Goal: Entertainment & Leisure: Consume media (video, audio)

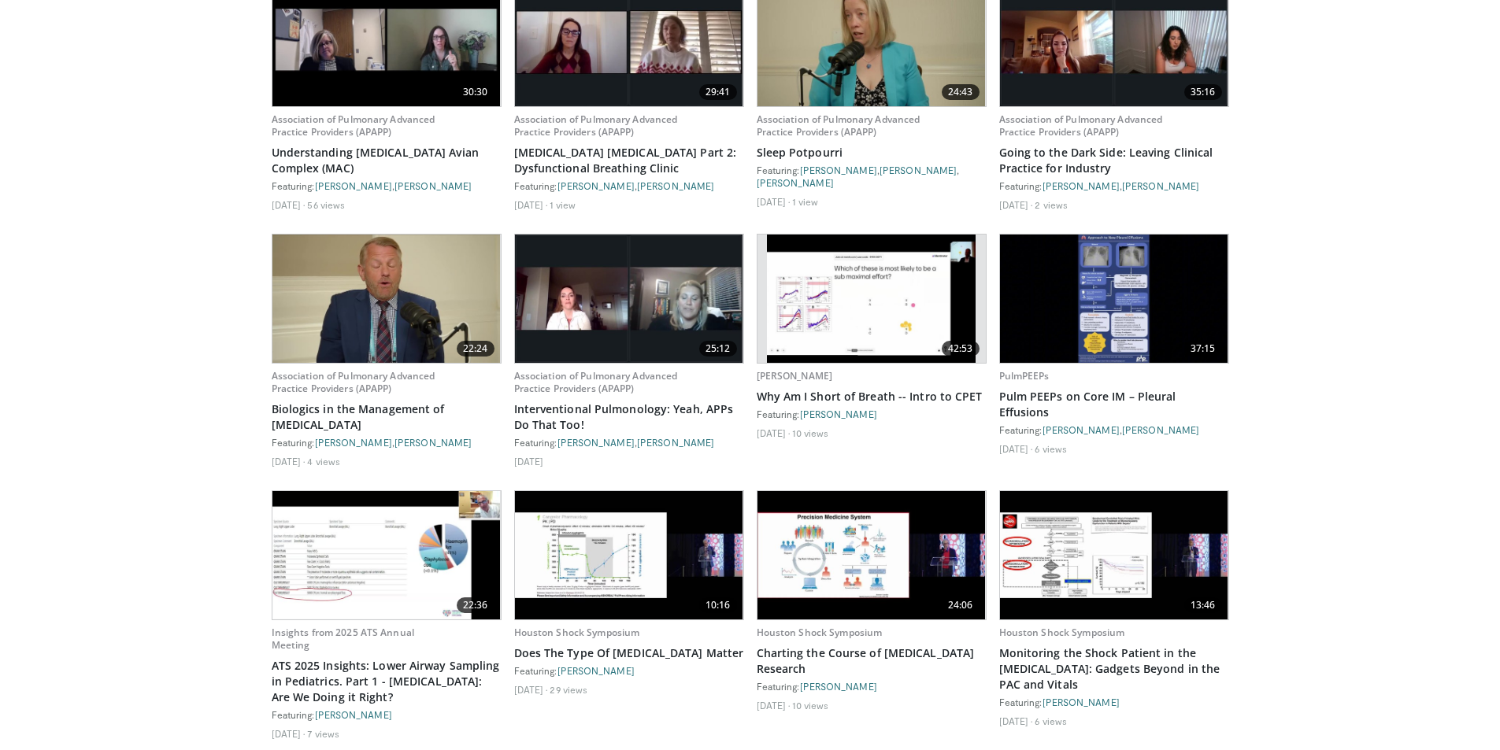
scroll to position [1496, 0]
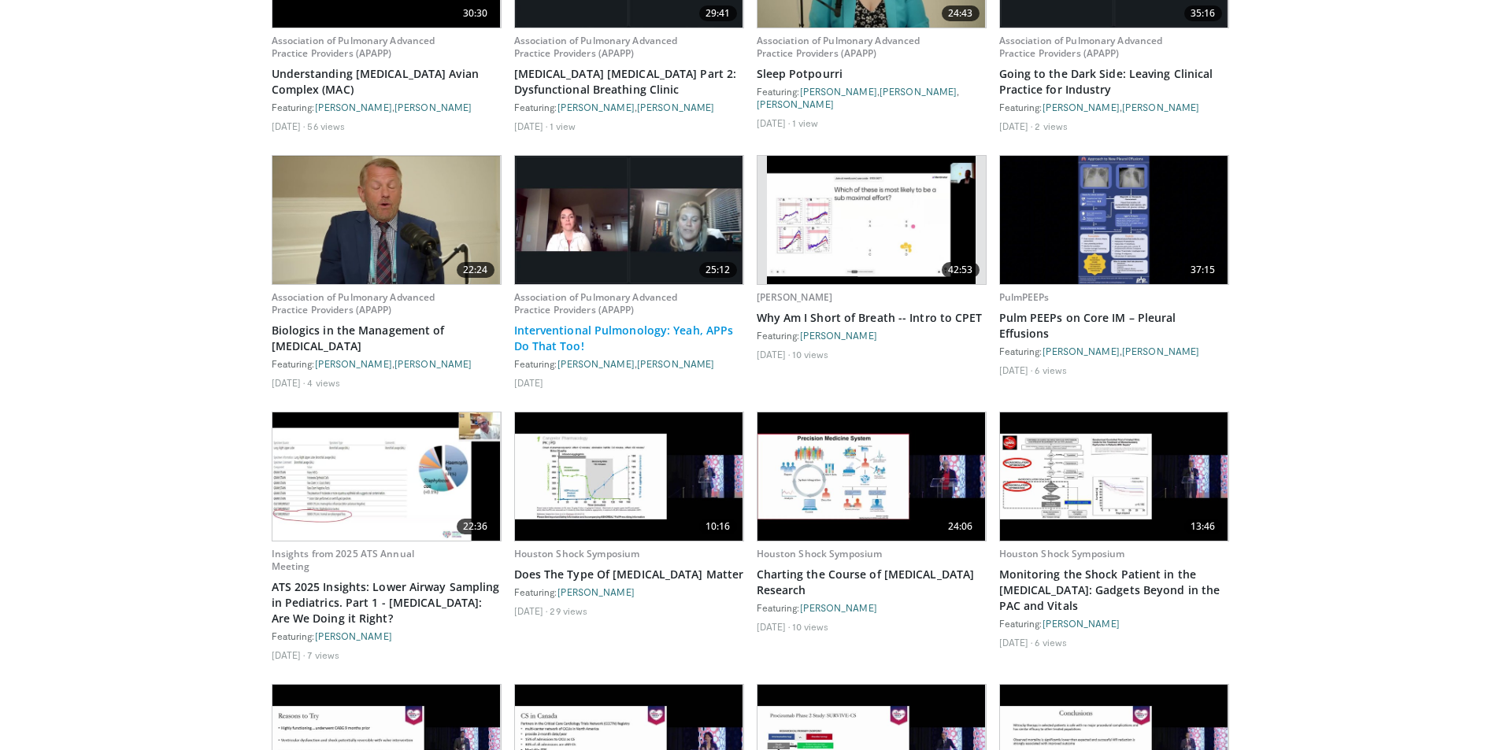
click at [634, 323] on link "Interventional Pulmonology: Yeah, APPs Do That Too!" at bounding box center [629, 338] width 230 height 31
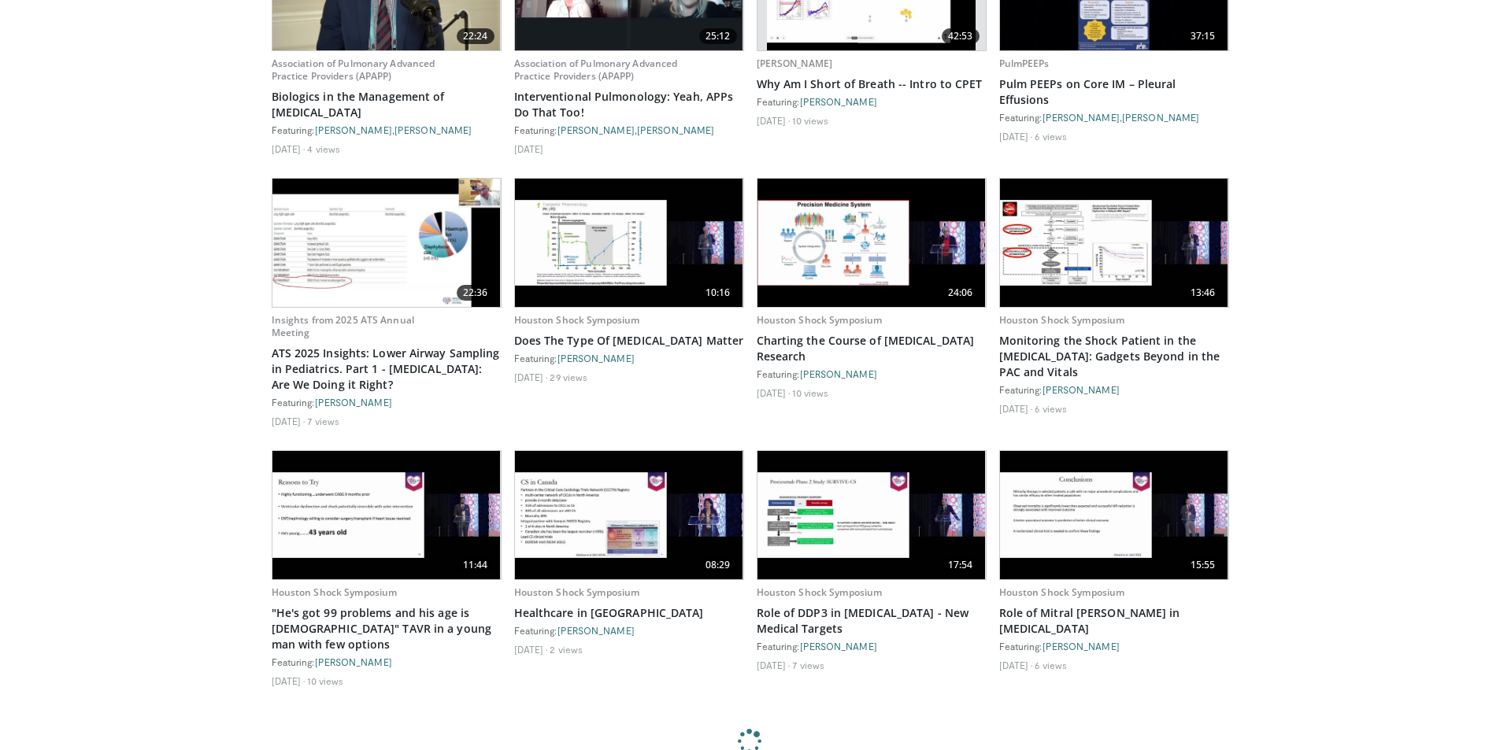
scroll to position [1732, 0]
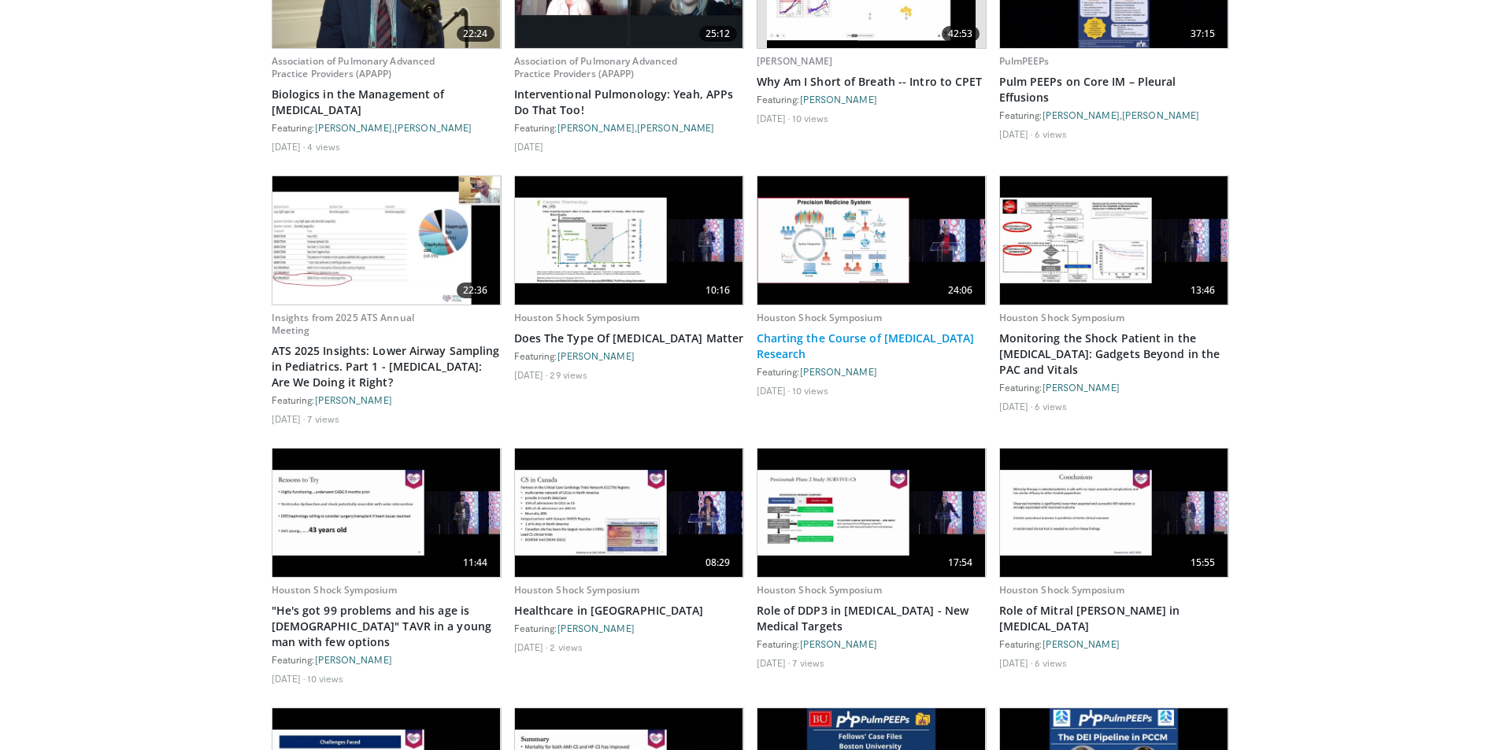
click at [971, 332] on link "Charting the Course of Cardiogenic Shock Research" at bounding box center [872, 346] width 230 height 31
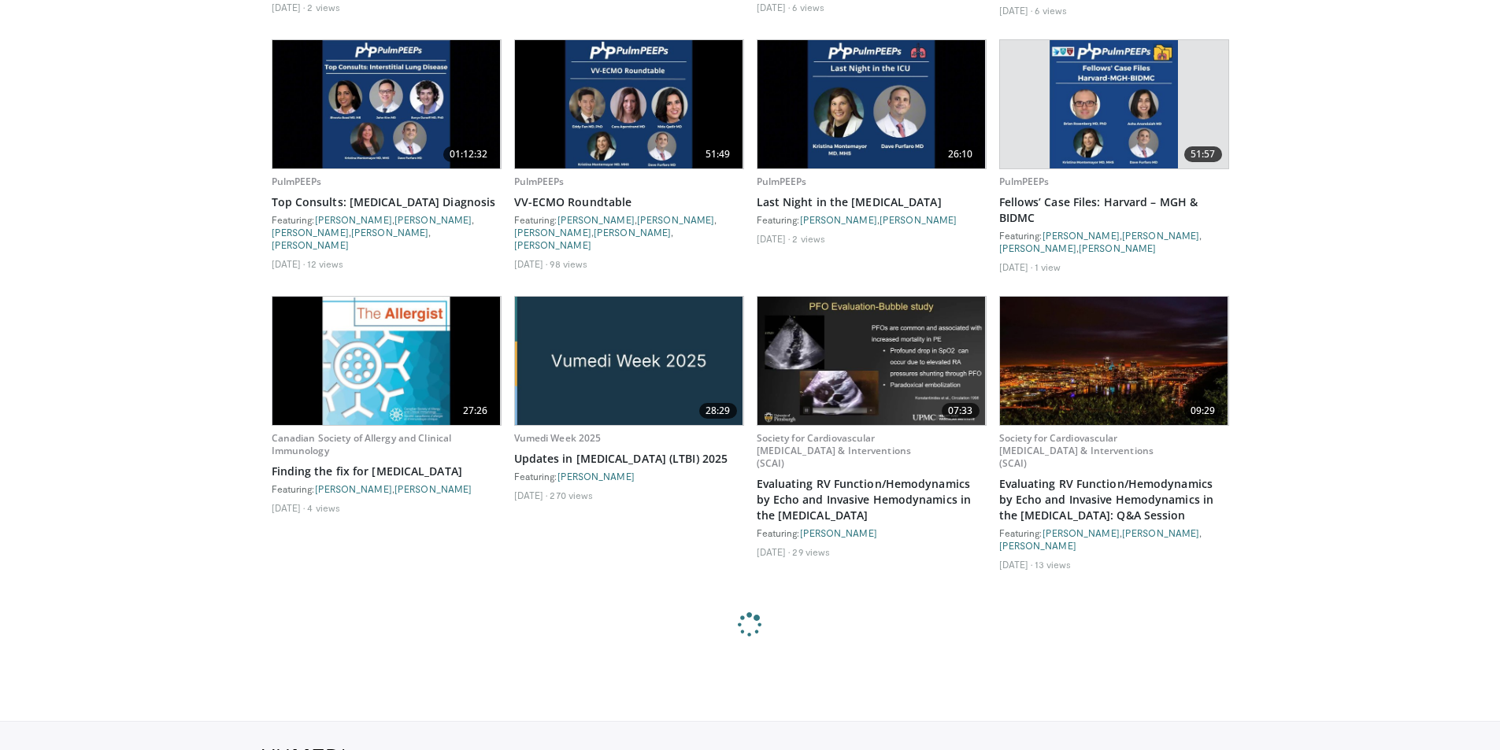
scroll to position [3457, 0]
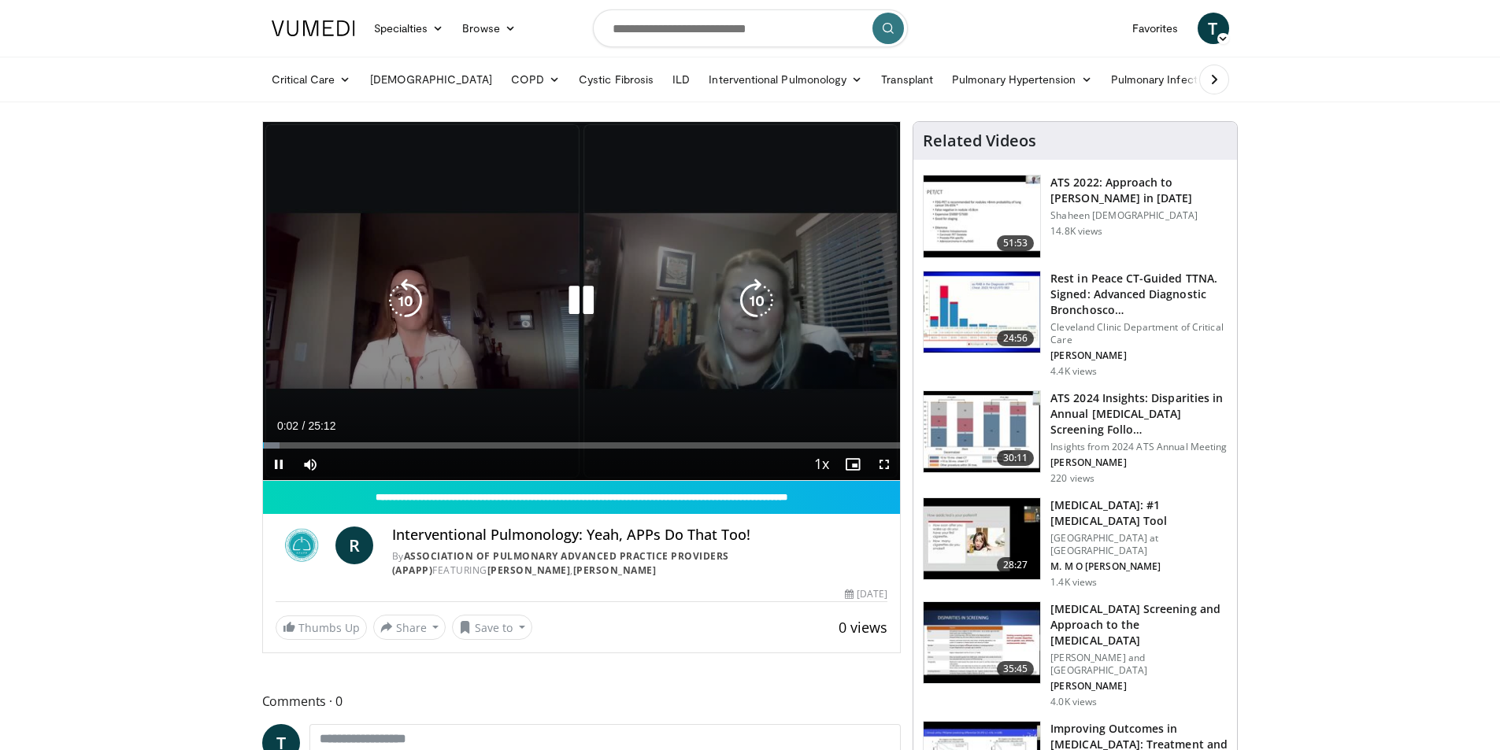
click at [758, 313] on icon "Video Player" at bounding box center [756, 301] width 44 height 44
click at [758, 308] on icon "Video Player" at bounding box center [756, 301] width 44 height 44
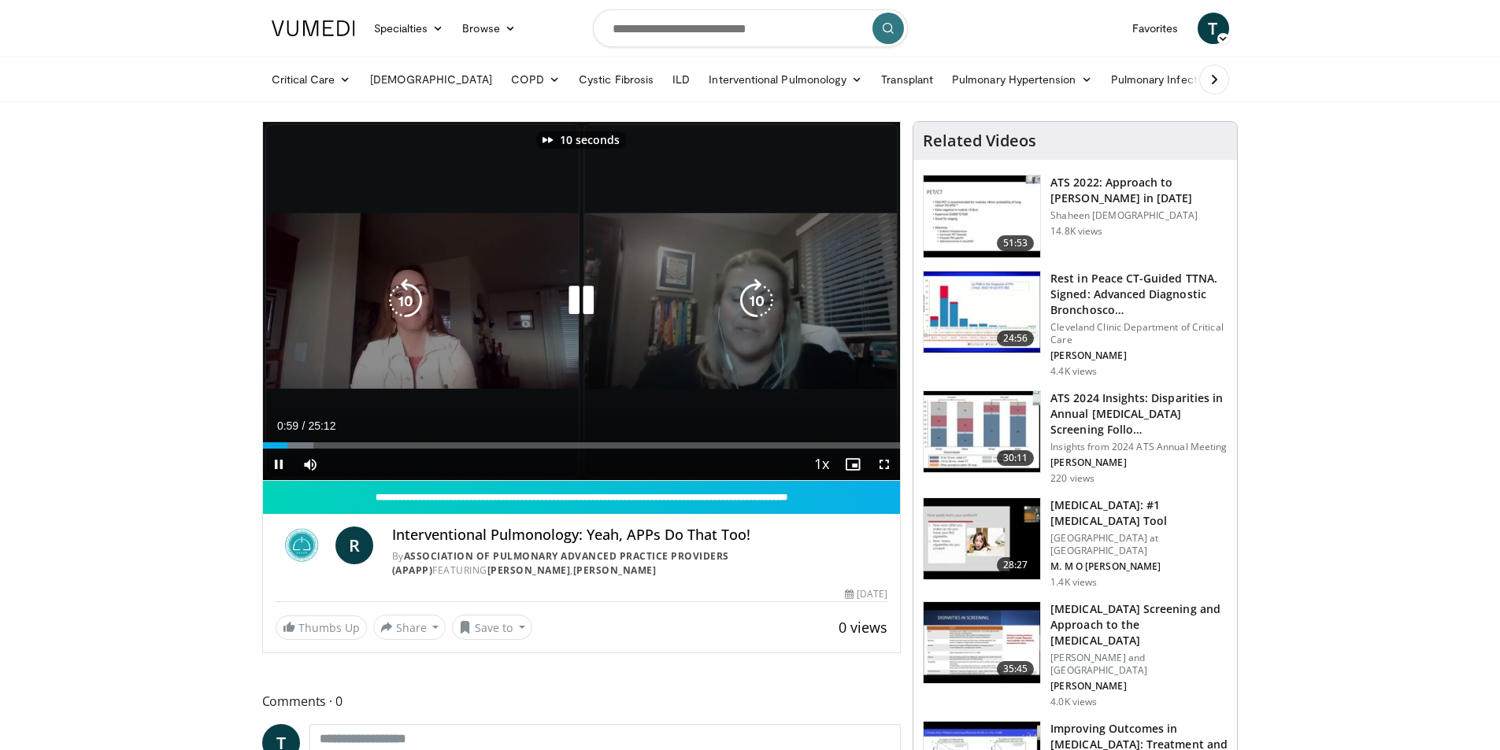
click at [758, 308] on icon "Video Player" at bounding box center [756, 301] width 44 height 44
click at [758, 309] on icon "Video Player" at bounding box center [756, 301] width 44 height 44
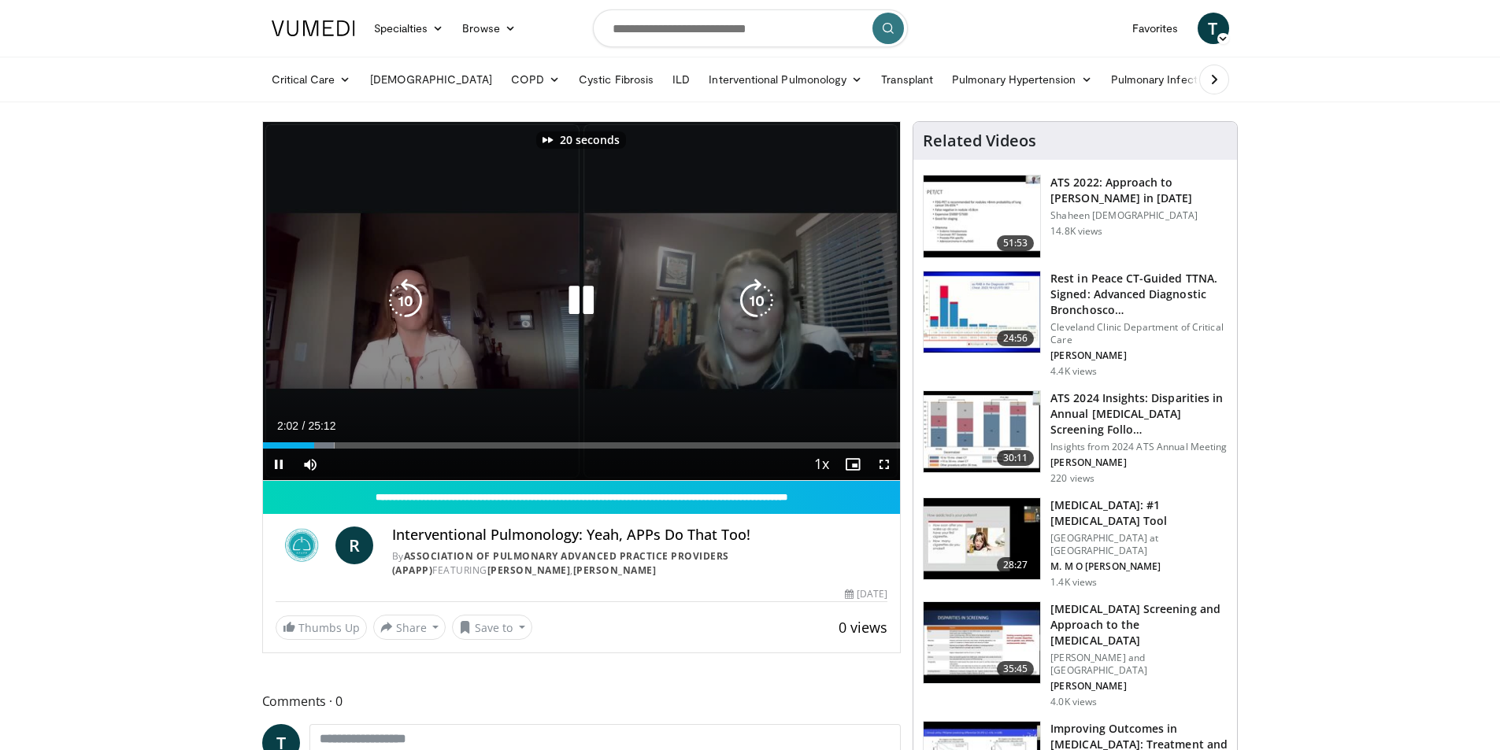
click at [758, 309] on icon "Video Player" at bounding box center [756, 301] width 44 height 44
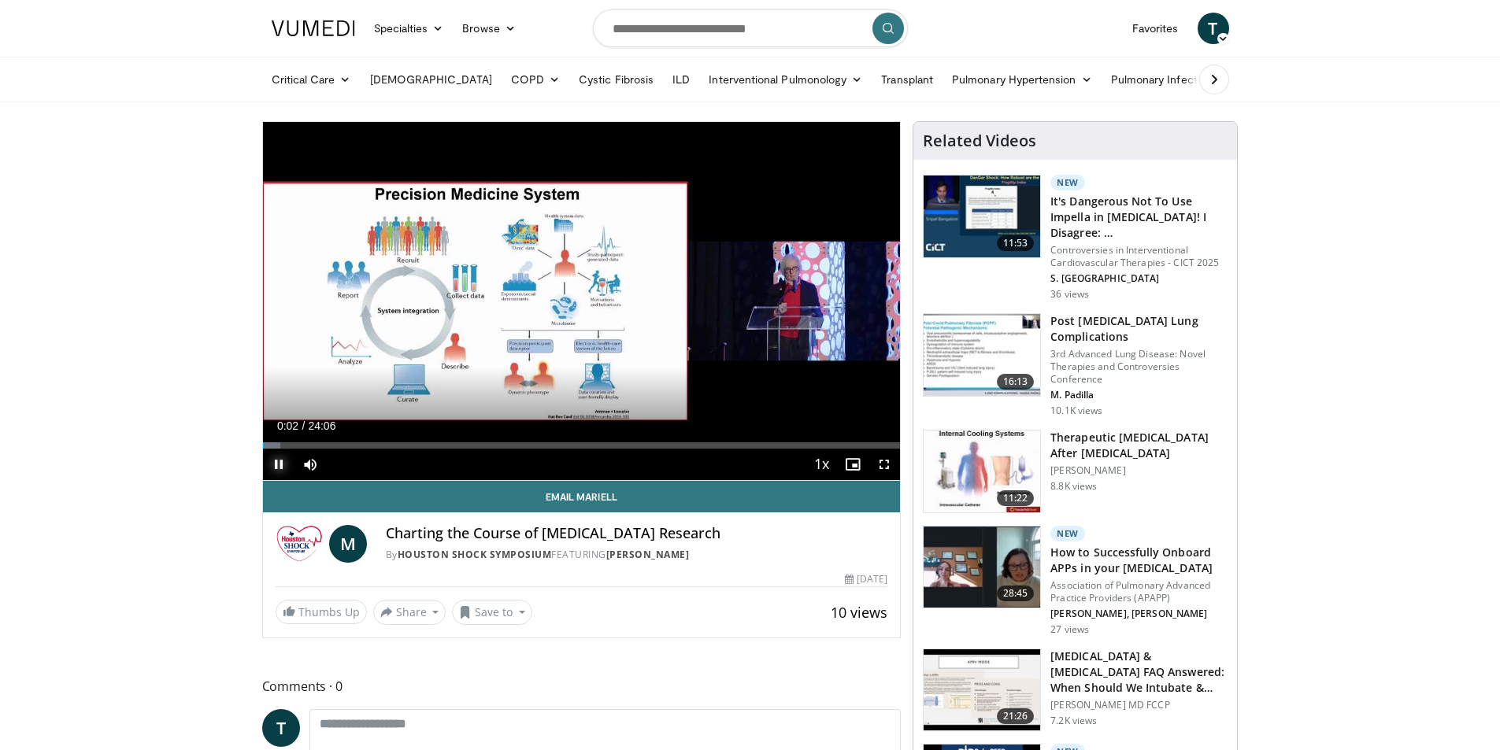
click at [276, 468] on span "Video Player" at bounding box center [278, 464] width 31 height 31
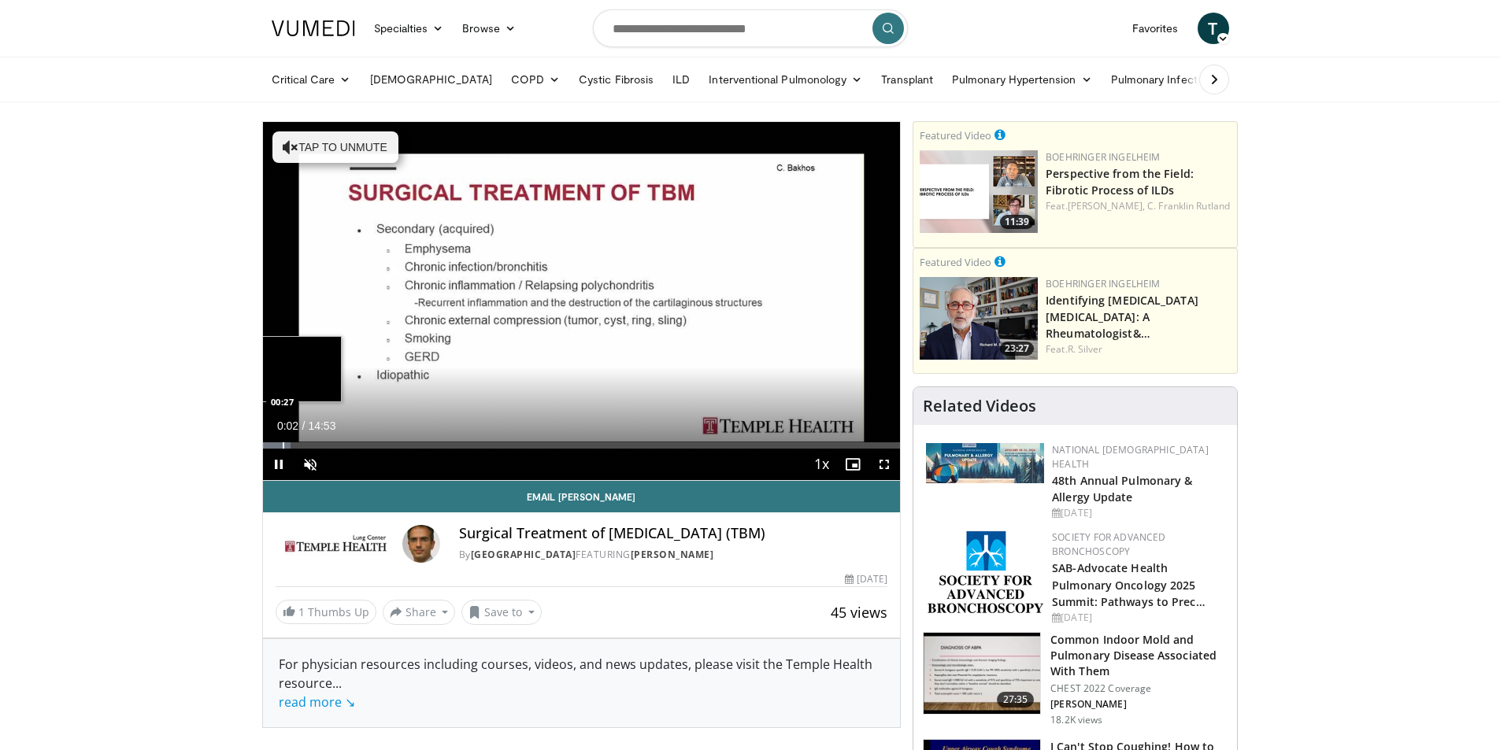
click at [283, 446] on div "Progress Bar" at bounding box center [284, 445] width 2 height 6
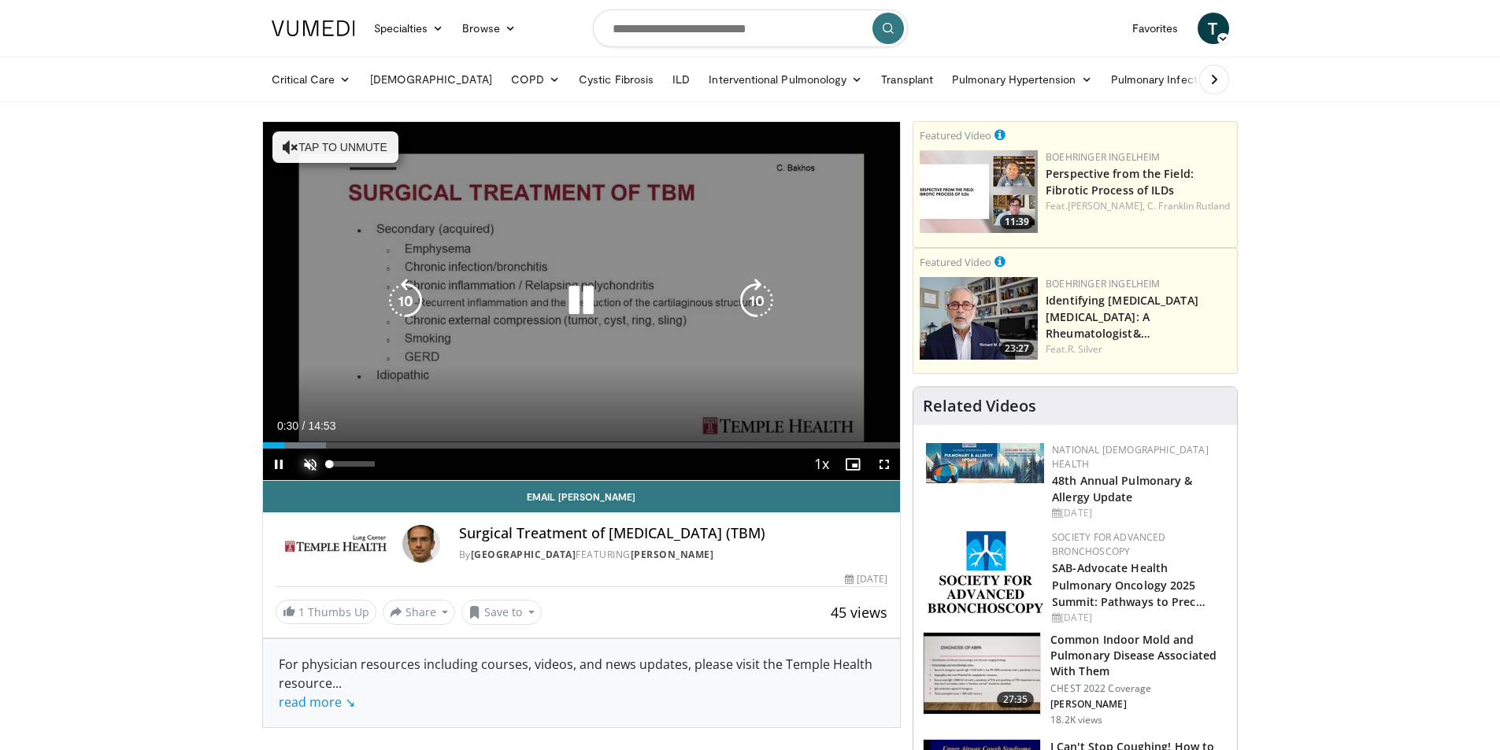
click at [308, 464] on span "Video Player" at bounding box center [309, 464] width 31 height 31
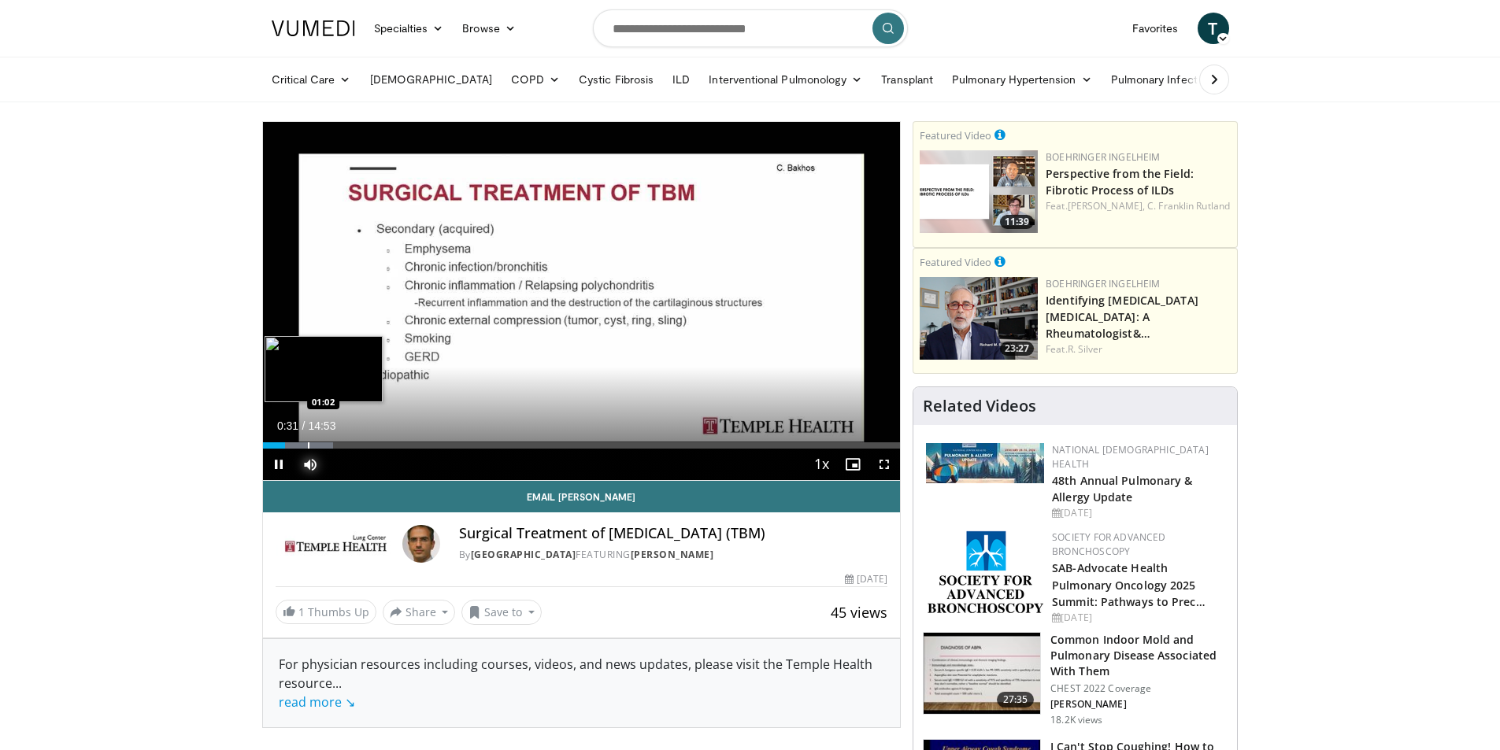
click at [306, 447] on div "Loaded : 11.10% 00:31 01:02" at bounding box center [582, 445] width 638 height 6
click at [335, 447] on div "Progress Bar" at bounding box center [336, 445] width 2 height 6
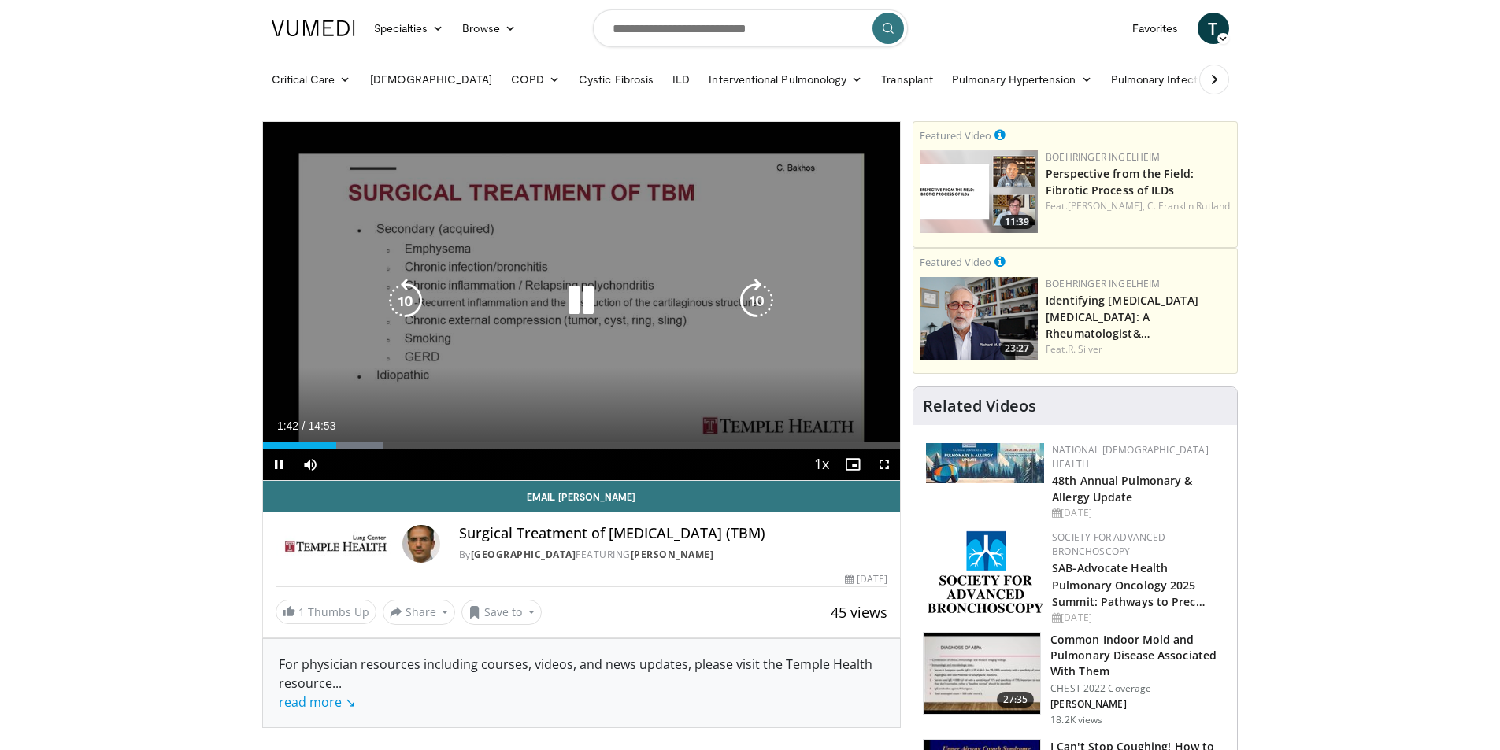
click at [760, 298] on icon "Video Player" at bounding box center [756, 301] width 44 height 44
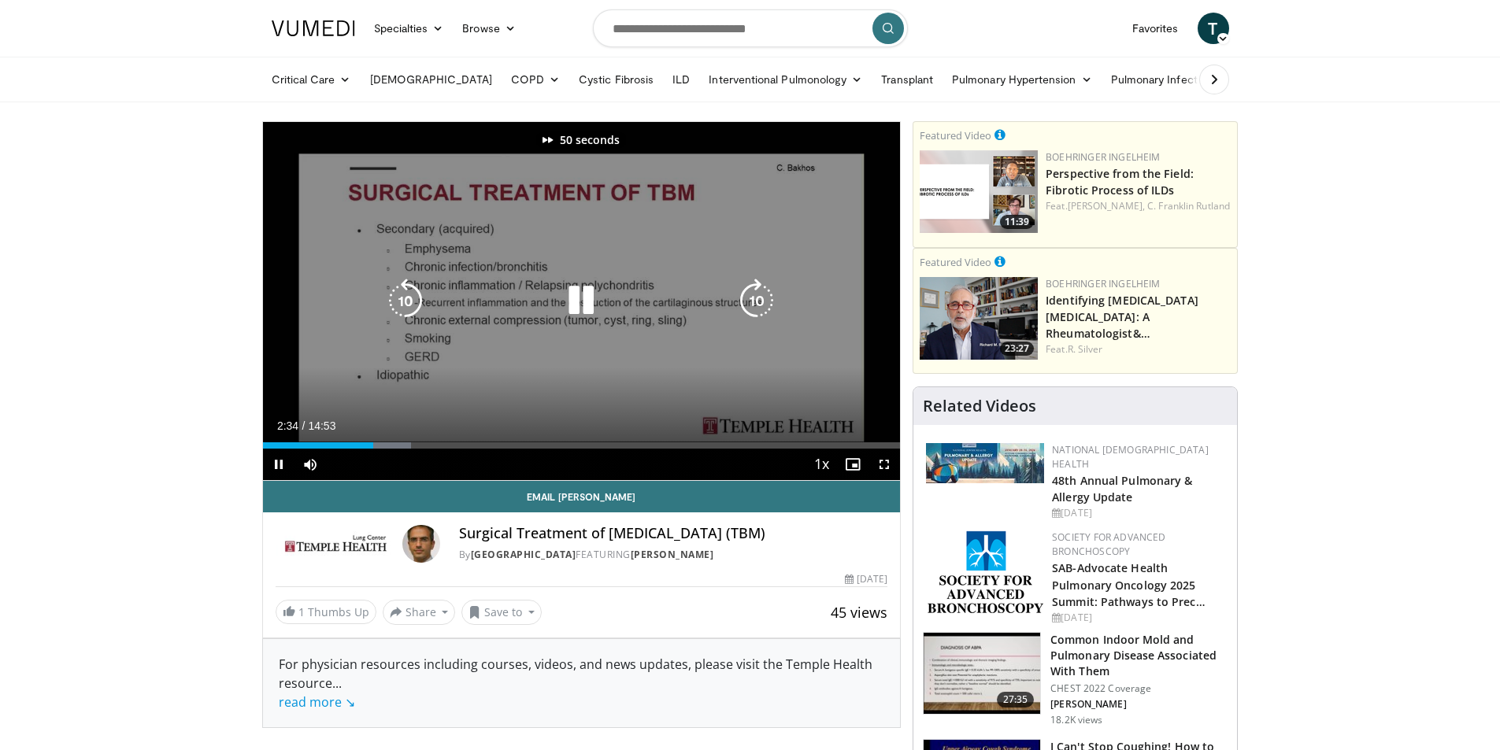
click at [760, 298] on icon "Video Player" at bounding box center [756, 301] width 44 height 44
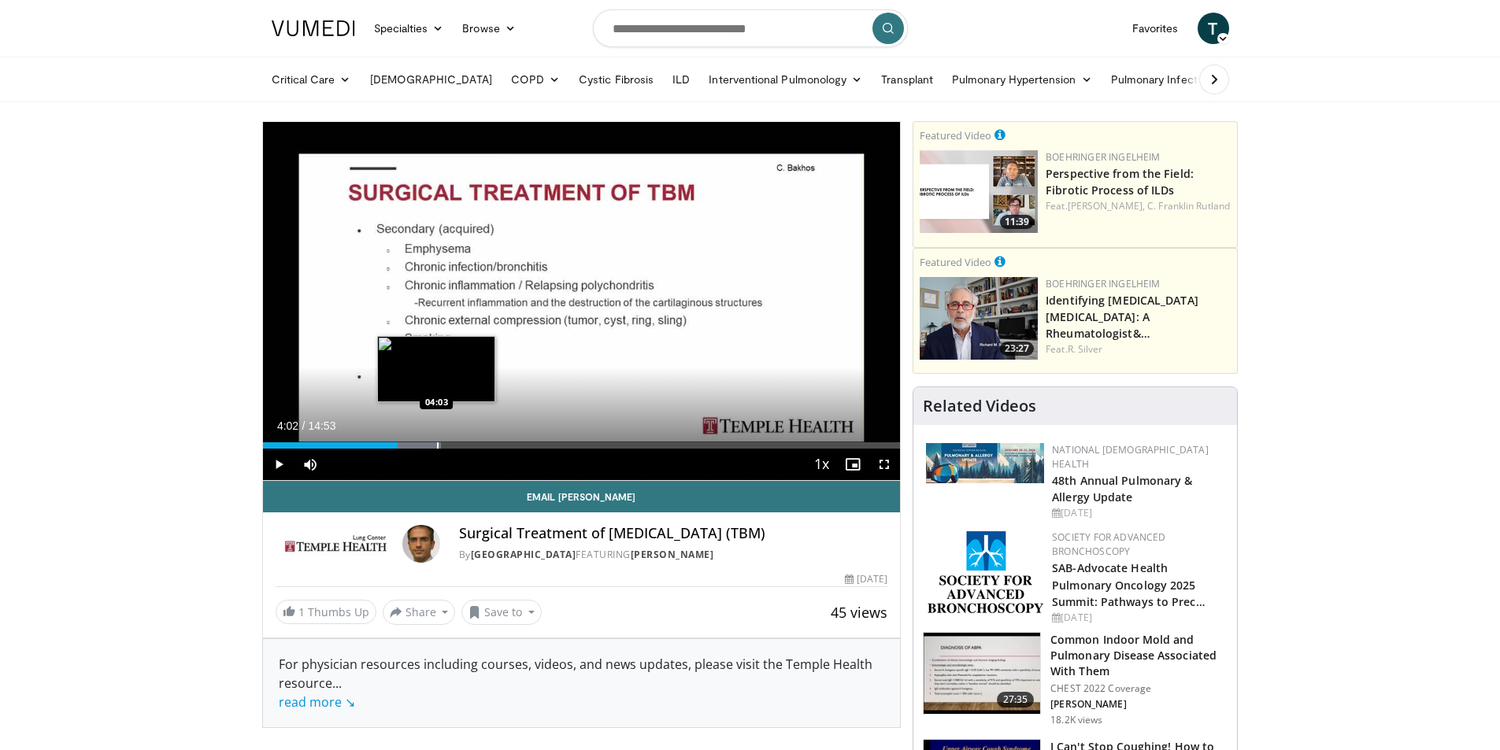
click at [437, 448] on div "Progress Bar" at bounding box center [438, 445] width 2 height 6
click at [475, 443] on div "Progress Bar" at bounding box center [476, 445] width 2 height 6
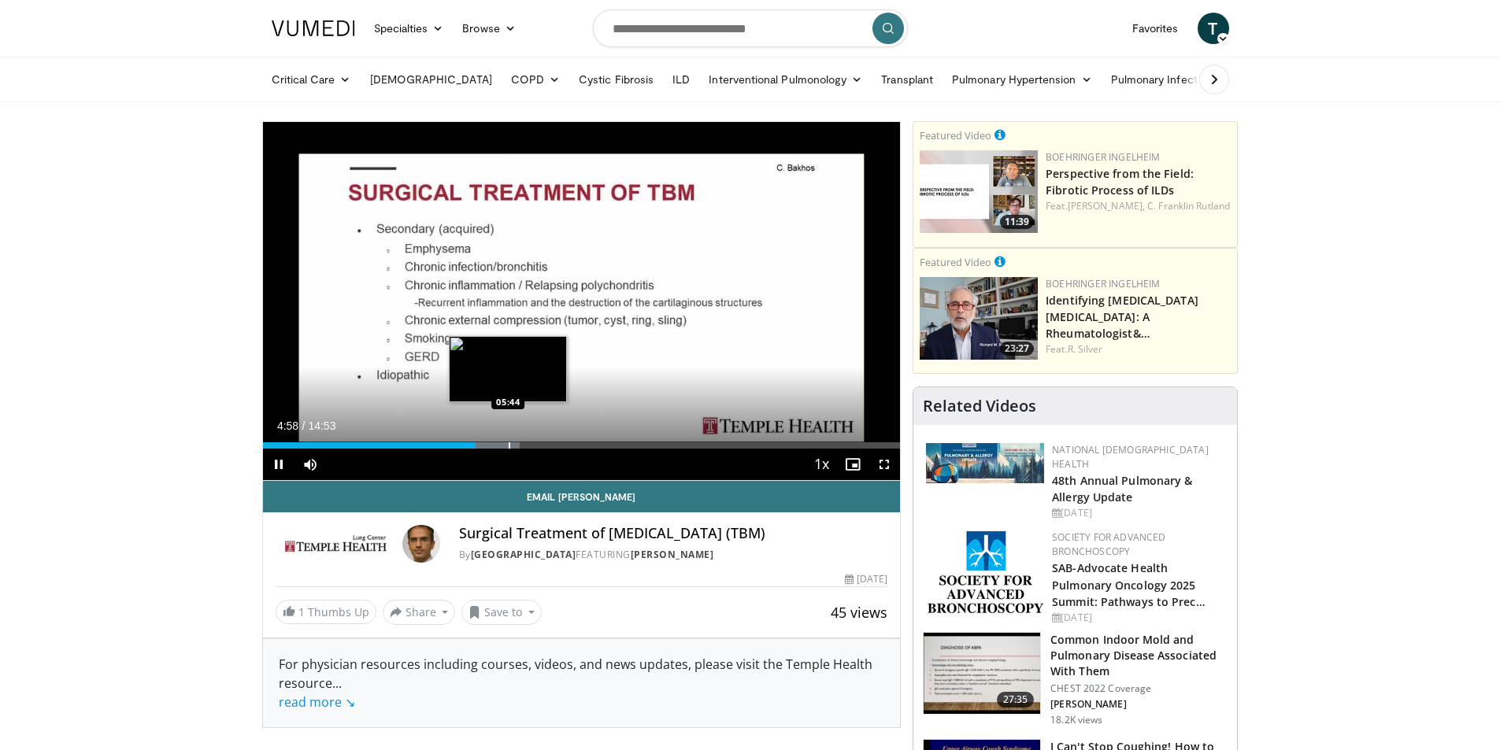
click at [509, 446] on div "Progress Bar" at bounding box center [510, 445] width 2 height 6
click at [538, 446] on div "Progress Bar" at bounding box center [539, 445] width 2 height 6
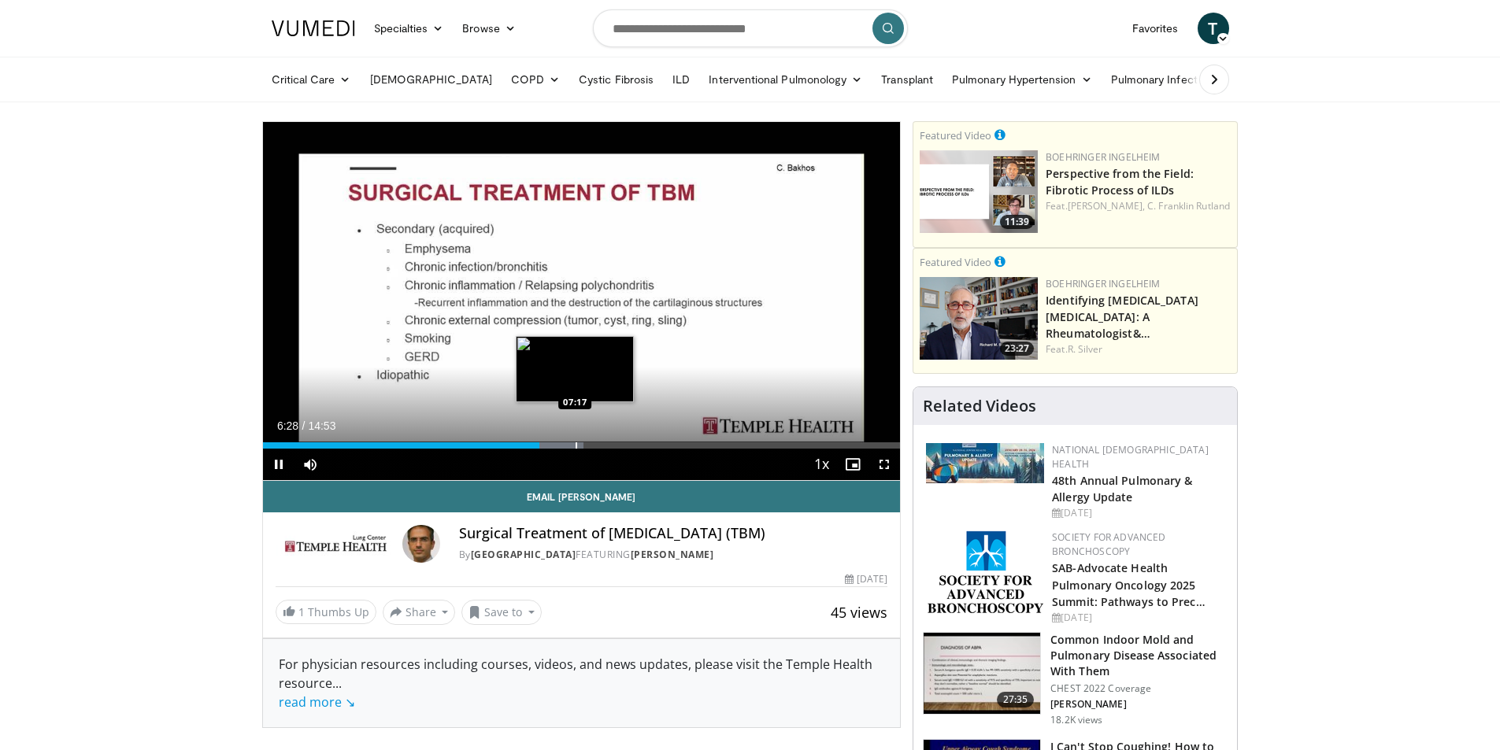
click at [575, 446] on div "Progress Bar" at bounding box center [576, 445] width 2 height 6
click at [604, 446] on div "Progress Bar" at bounding box center [605, 445] width 2 height 6
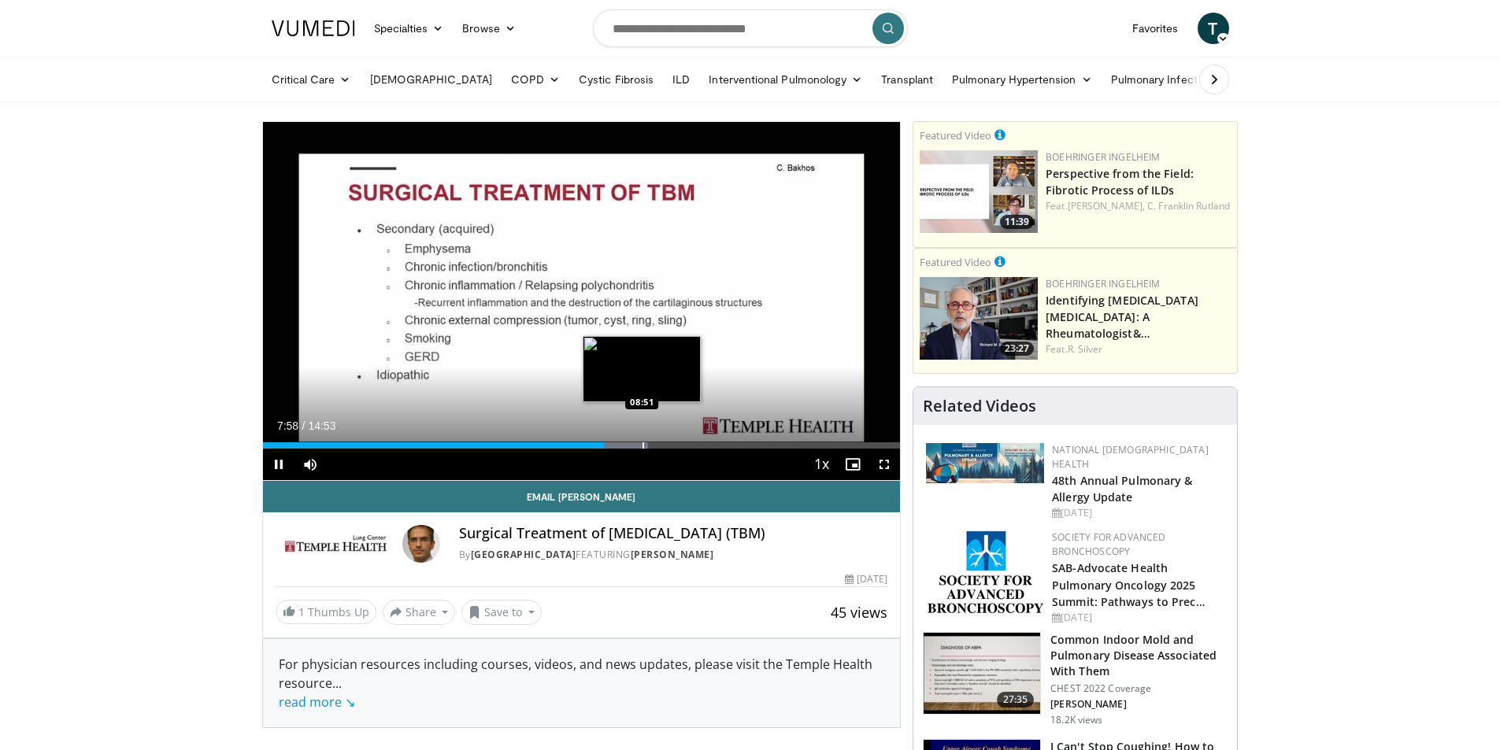
click at [642, 446] on div "Progress Bar" at bounding box center [643, 445] width 2 height 6
click at [672, 448] on div "Progress Bar" at bounding box center [673, 445] width 2 height 6
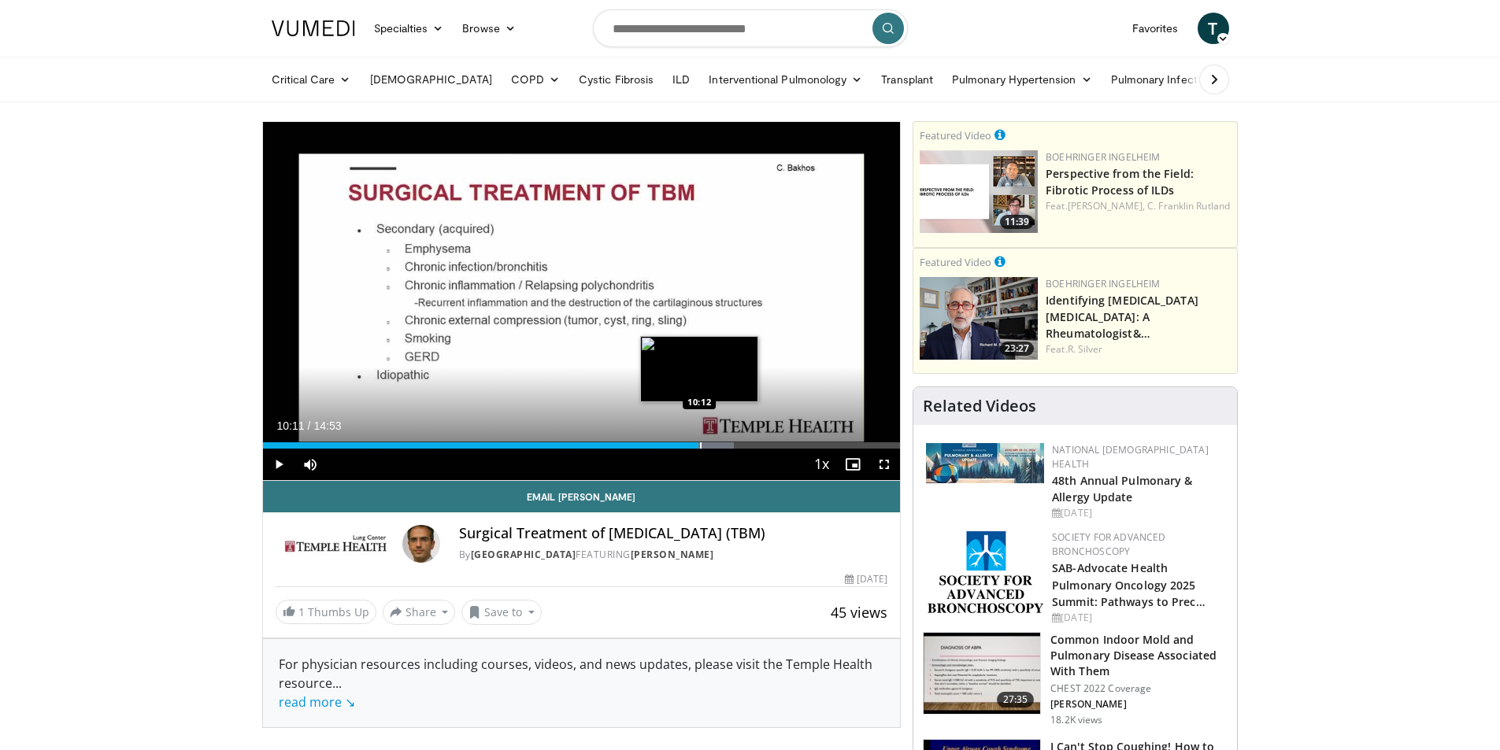
click at [700, 446] on div "Progress Bar" at bounding box center [701, 445] width 2 height 6
click at [719, 447] on div "Progress Bar" at bounding box center [720, 445] width 2 height 6
click at [734, 447] on div "Progress Bar" at bounding box center [735, 445] width 2 height 6
click at [752, 447] on div "Progress Bar" at bounding box center [746, 445] width 66 height 6
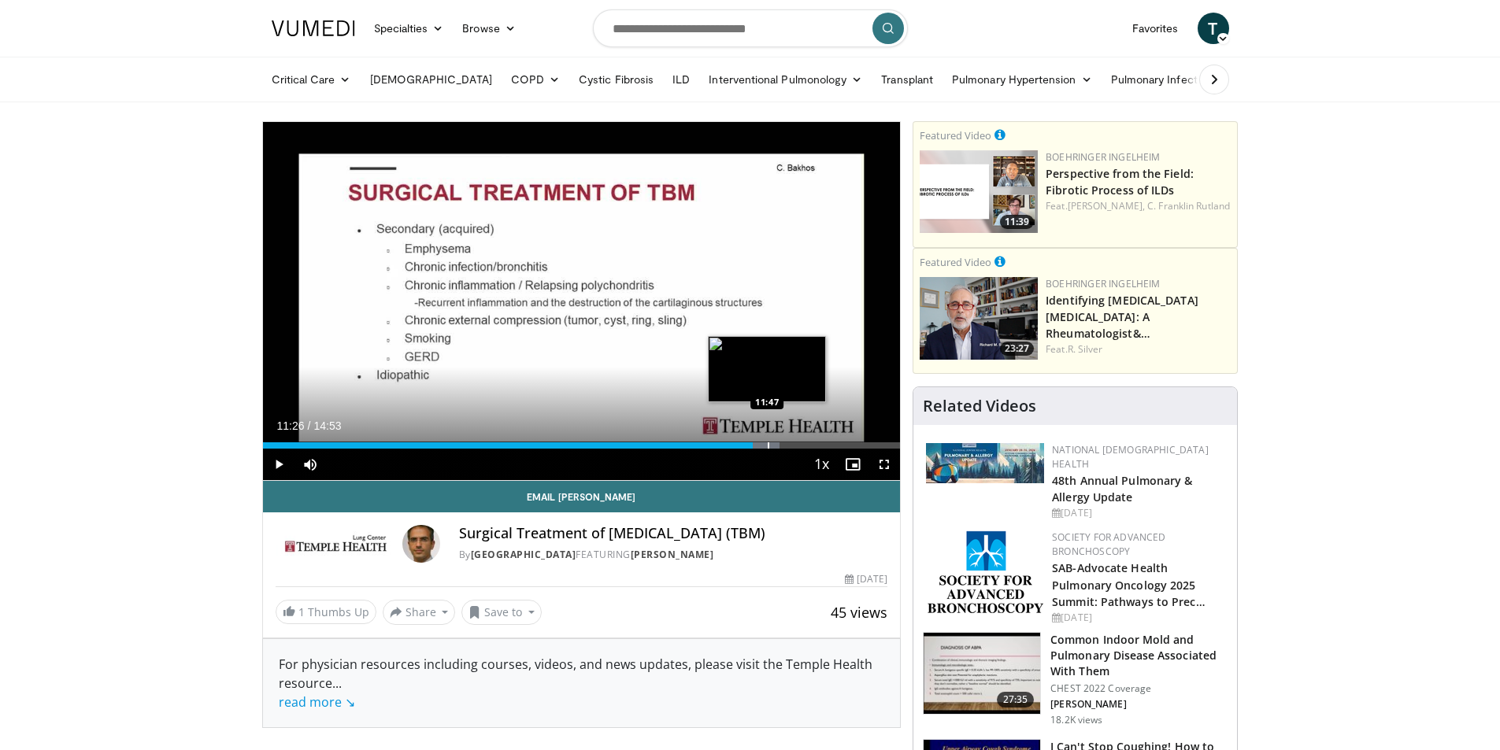
click at [768, 447] on div "Progress Bar" at bounding box center [769, 445] width 2 height 6
click at [805, 443] on div "Progress Bar" at bounding box center [806, 445] width 2 height 6
click at [839, 446] on div "Progress Bar" at bounding box center [840, 445] width 2 height 6
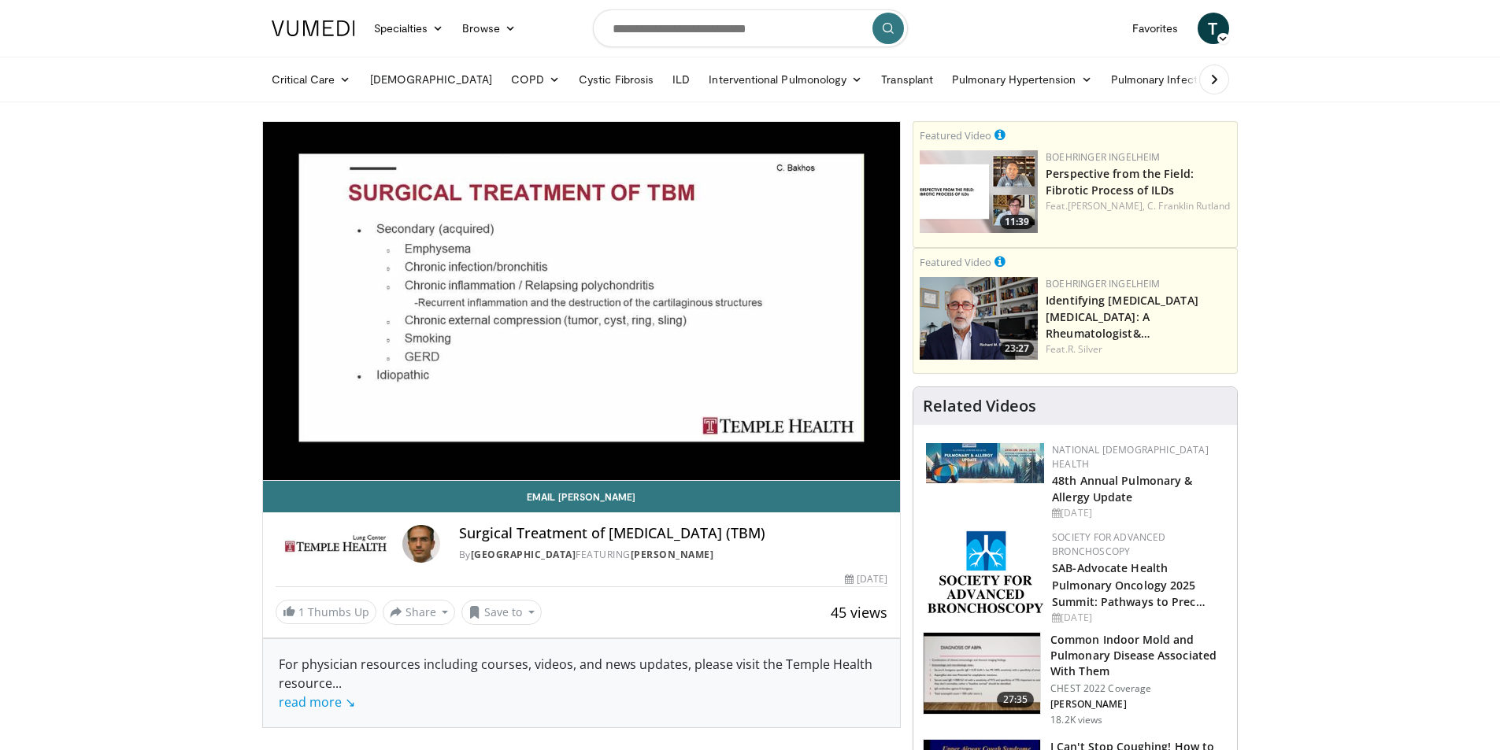
click at [853, 447] on div "80 seconds Tap to unmute" at bounding box center [582, 301] width 638 height 358
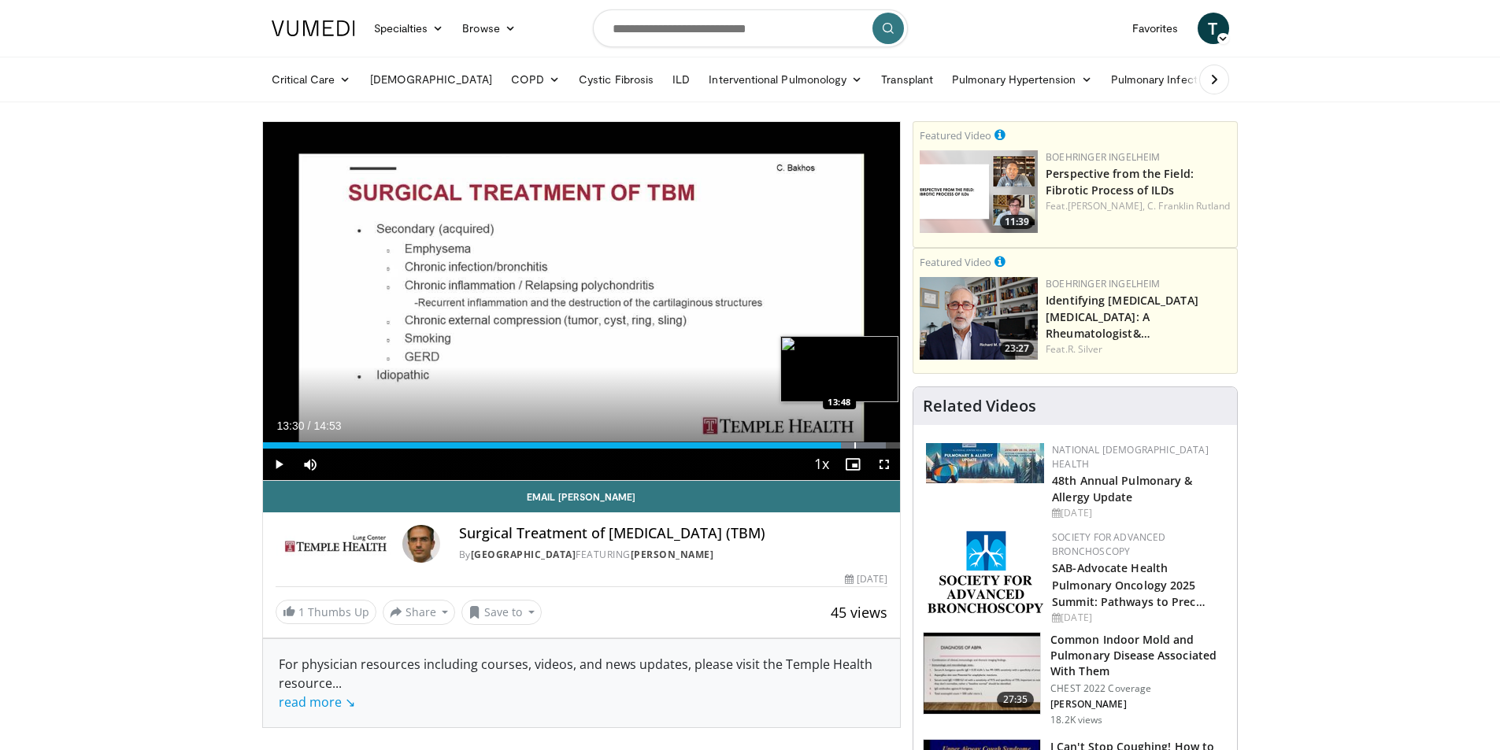
click at [854, 447] on div "Progress Bar" at bounding box center [855, 445] width 2 height 6
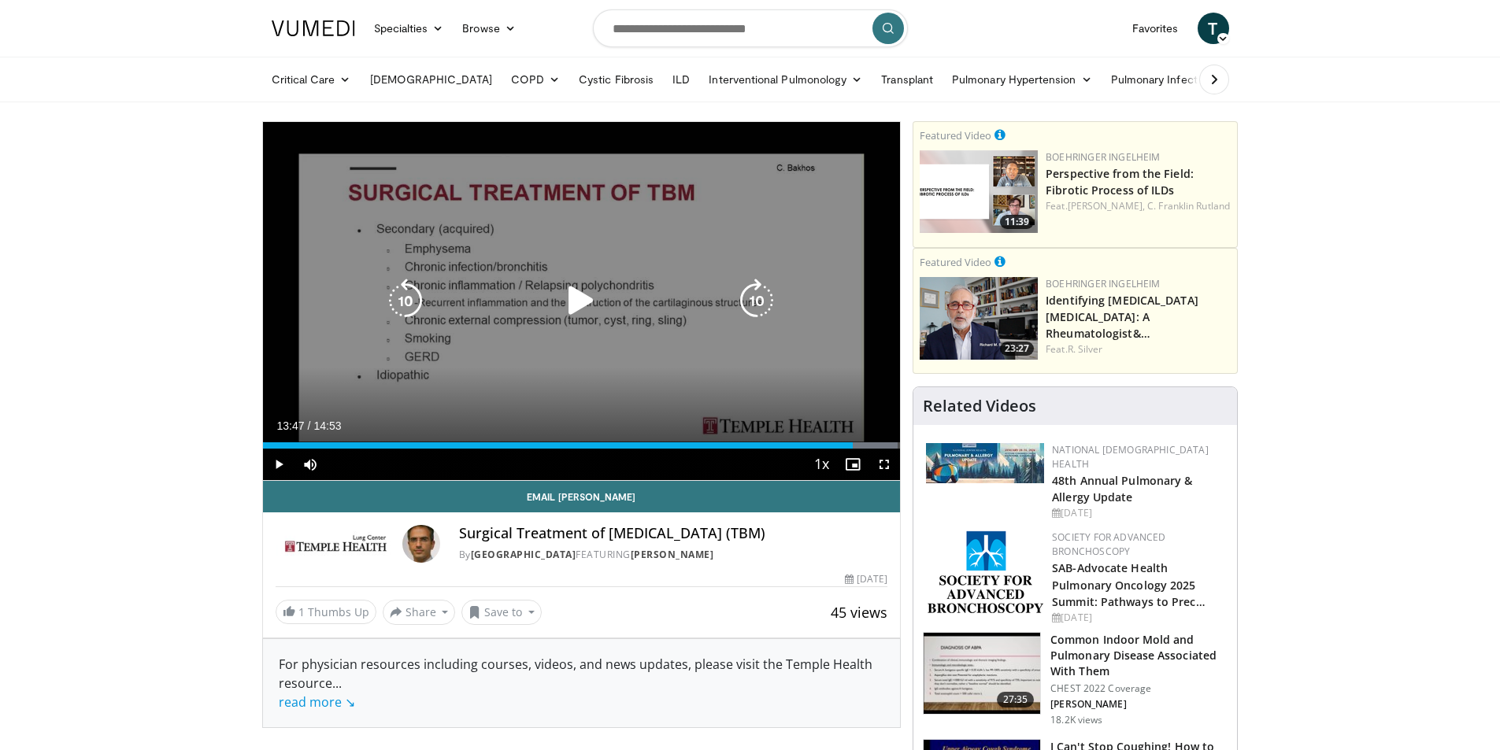
click at [764, 394] on div "80 seconds Tap to unmute" at bounding box center [582, 301] width 638 height 358
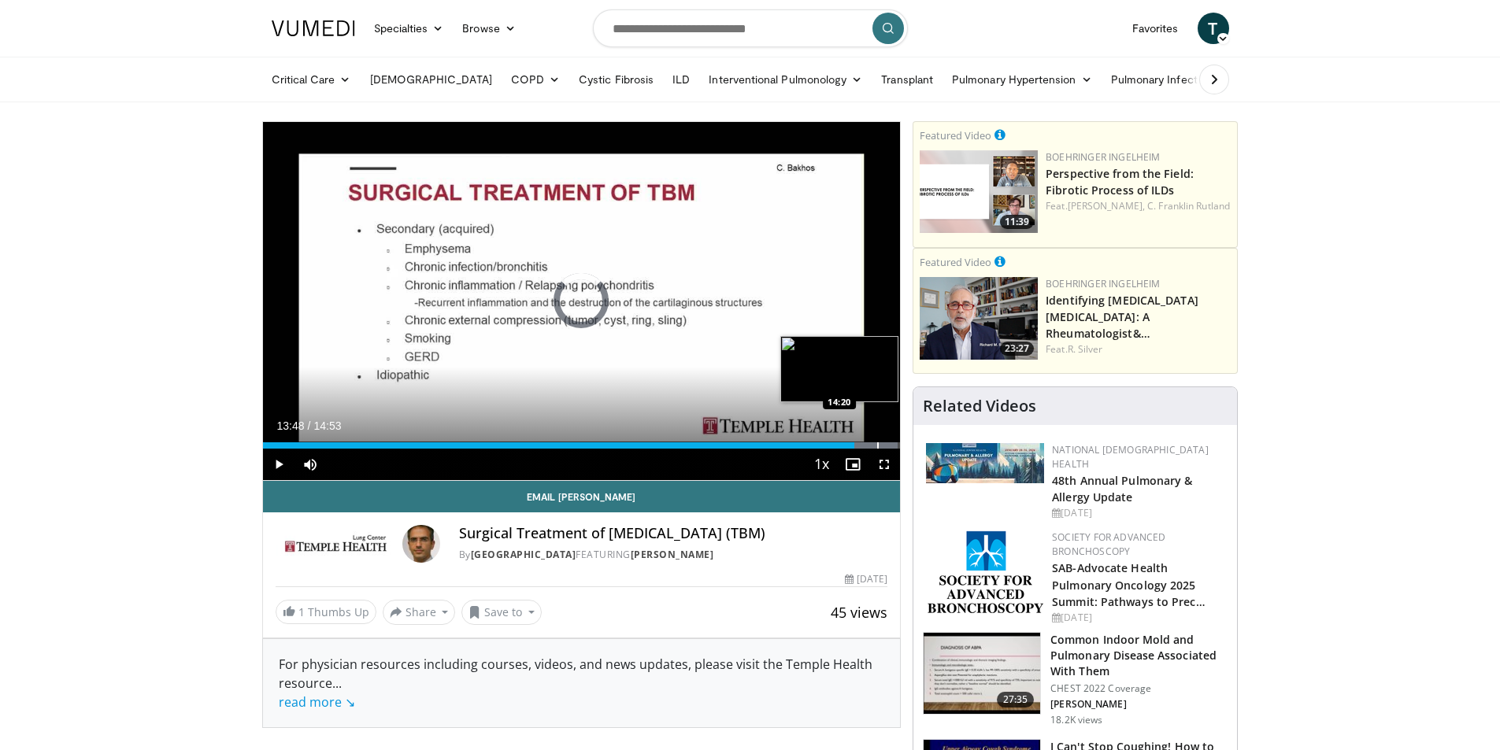
click at [877, 444] on div "Progress Bar" at bounding box center [878, 445] width 2 height 6
click at [888, 445] on div "Progress Bar" at bounding box center [889, 445] width 2 height 6
click at [894, 446] on div "Progress Bar" at bounding box center [895, 445] width 2 height 6
